Goal: Find specific page/section

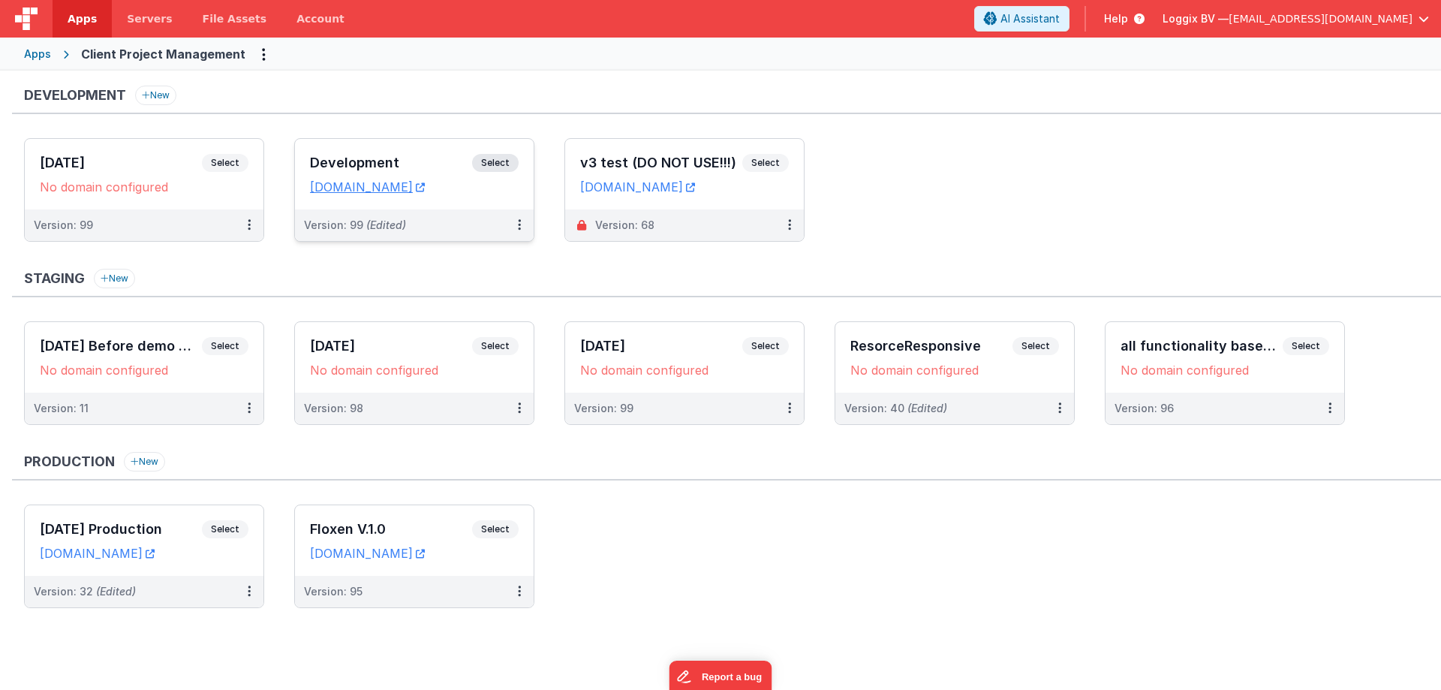
click at [518, 155] on div "Development Select URLs [DOMAIN_NAME]" at bounding box center [414, 174] width 239 height 71
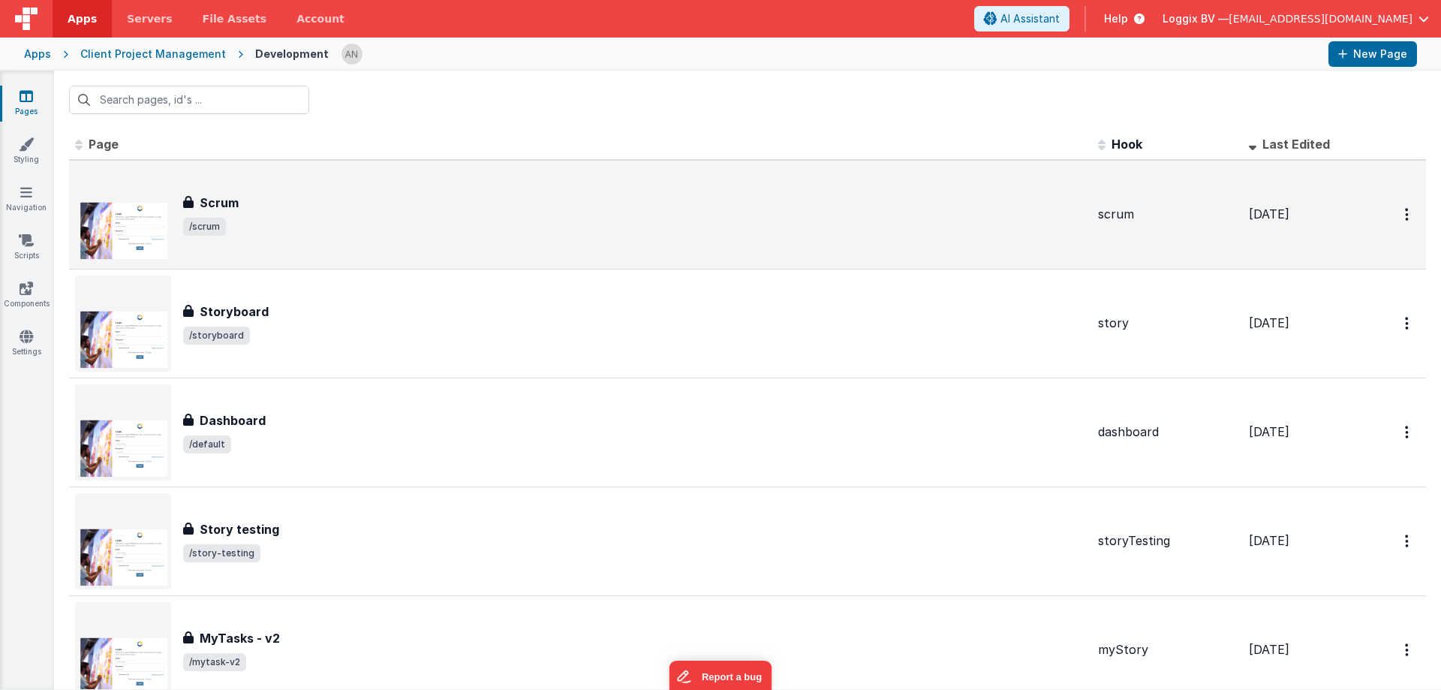
click at [233, 202] on h3 "Scrum" at bounding box center [219, 203] width 39 height 18
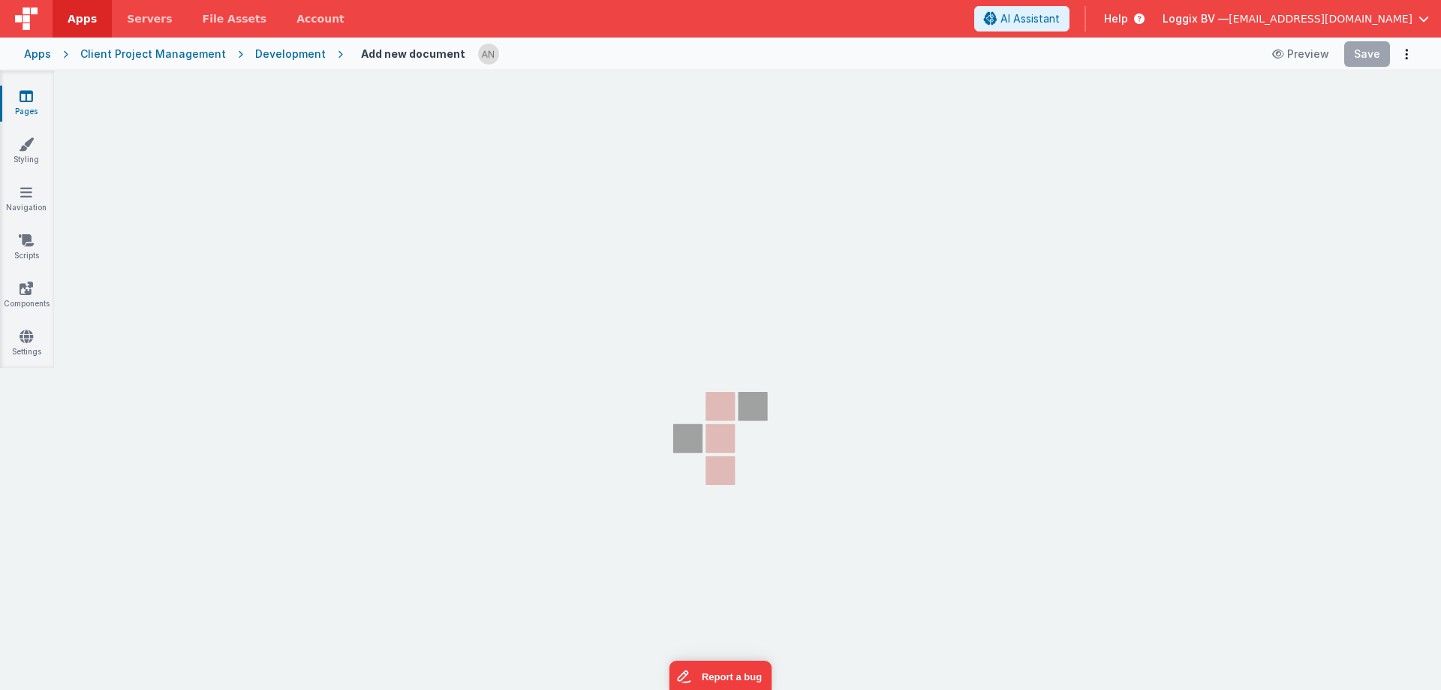
click at [608, 60] on div "Add new document Preview Save" at bounding box center [880, 54] width 1074 height 26
click at [607, 47] on div "Add new document Preview Save" at bounding box center [880, 54] width 1074 height 26
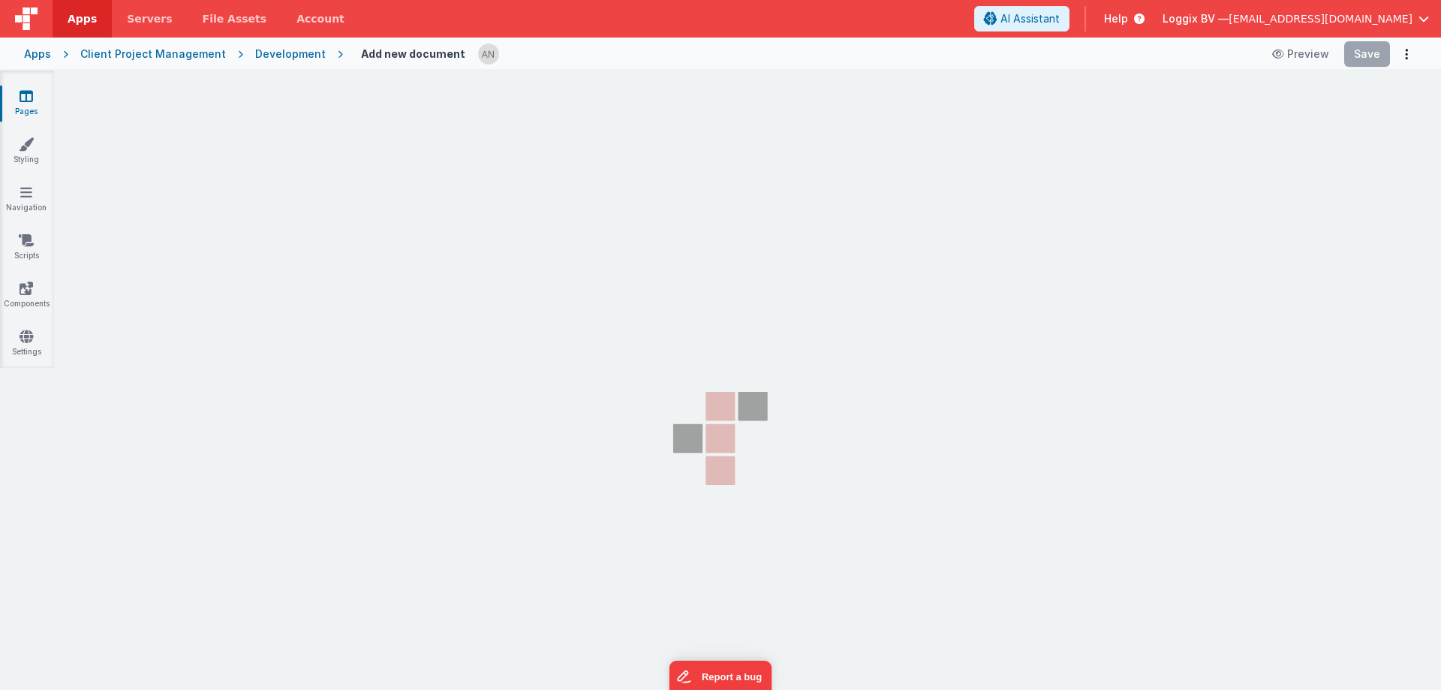
click at [28, 108] on link "Pages" at bounding box center [26, 104] width 54 height 30
